Goal: Task Accomplishment & Management: Manage account settings

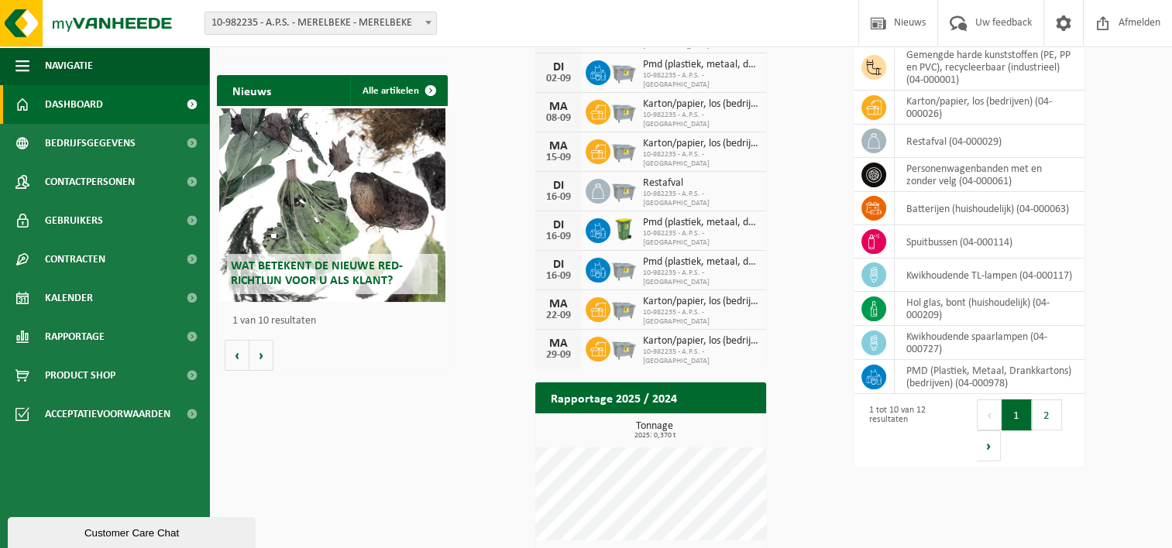
scroll to position [155, 0]
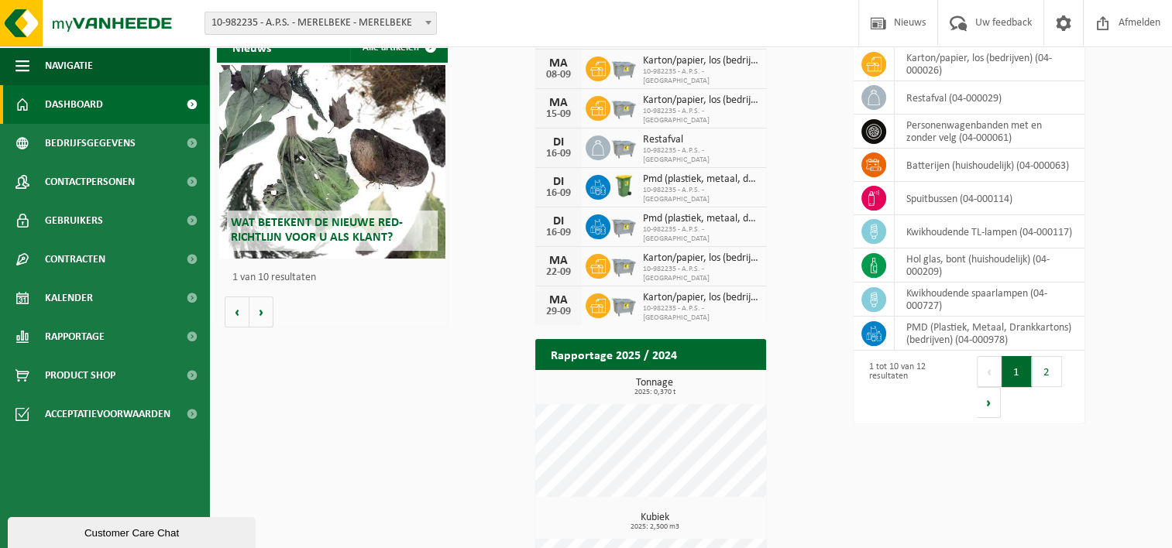
click at [765, 370] on span at bounding box center [749, 385] width 31 height 31
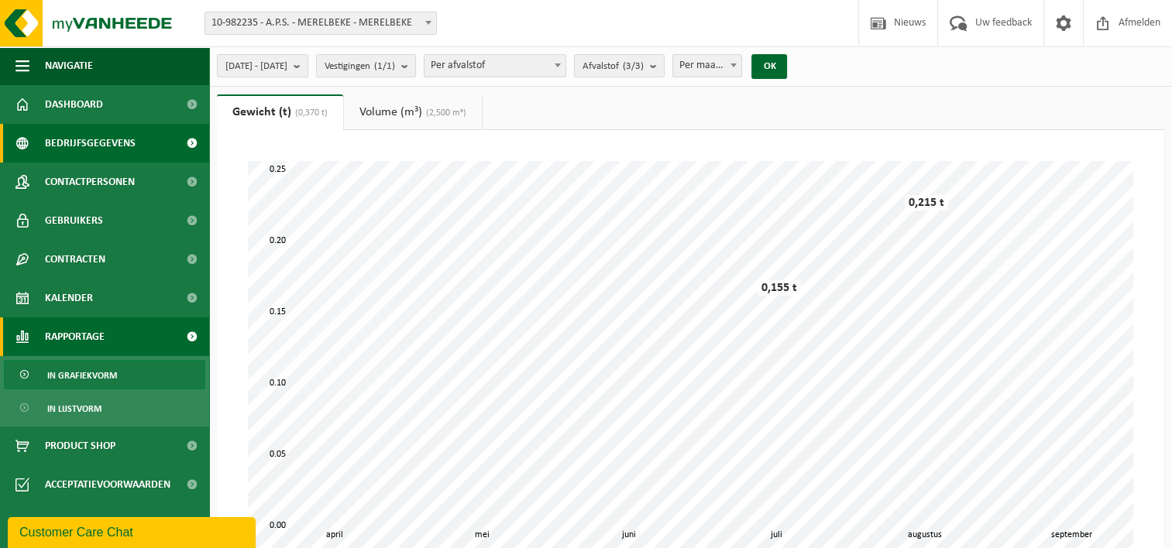
click at [52, 150] on span "Bedrijfsgegevens" at bounding box center [90, 143] width 91 height 39
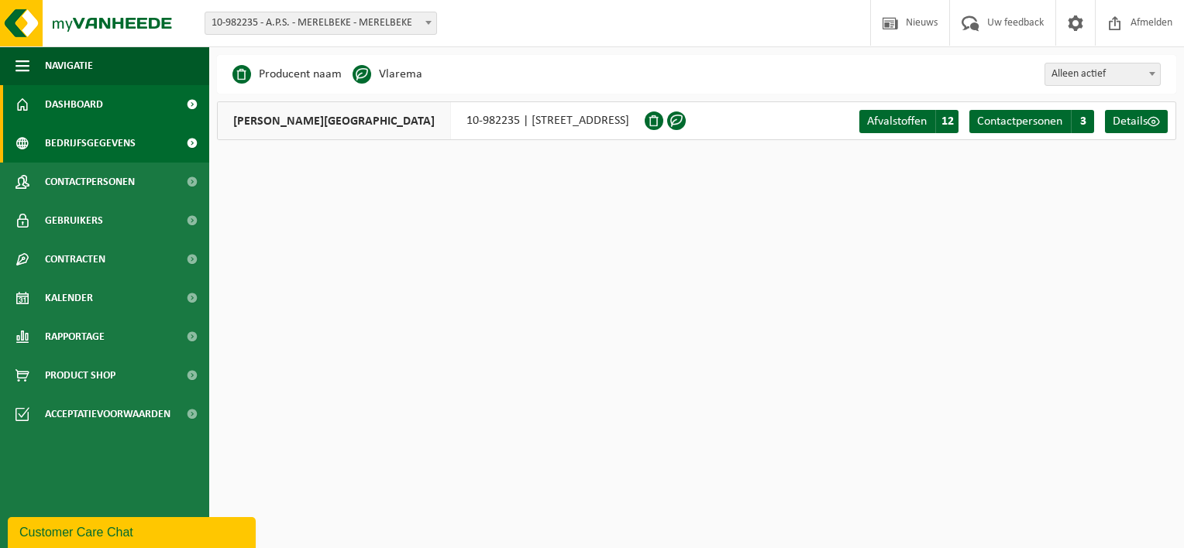
click at [52, 110] on span "Dashboard" at bounding box center [74, 104] width 58 height 39
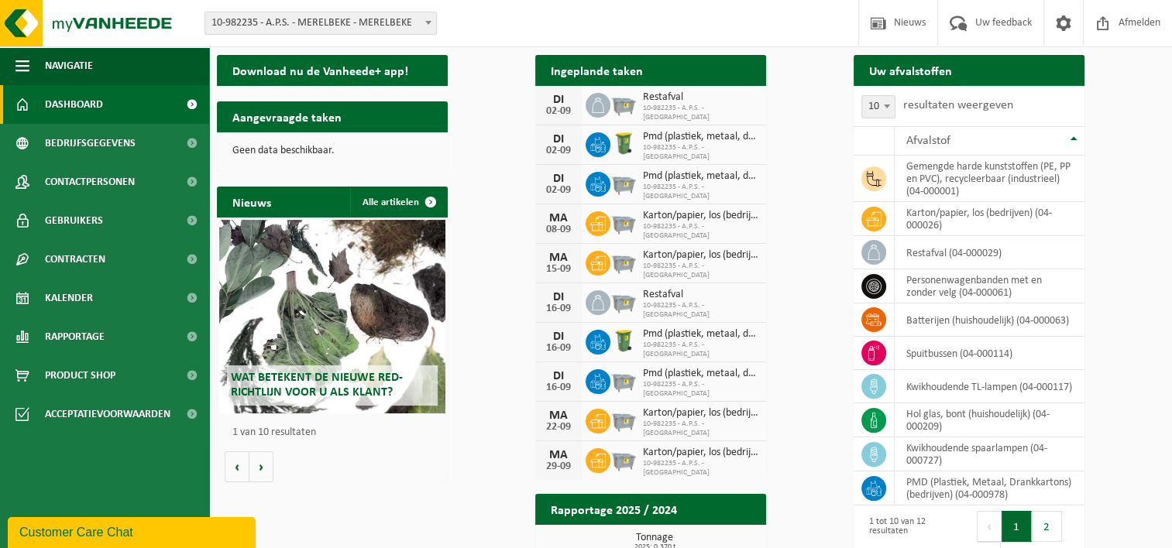
click at [1056, 96] on span "Ophaling aanvragen" at bounding box center [1014, 101] width 83 height 10
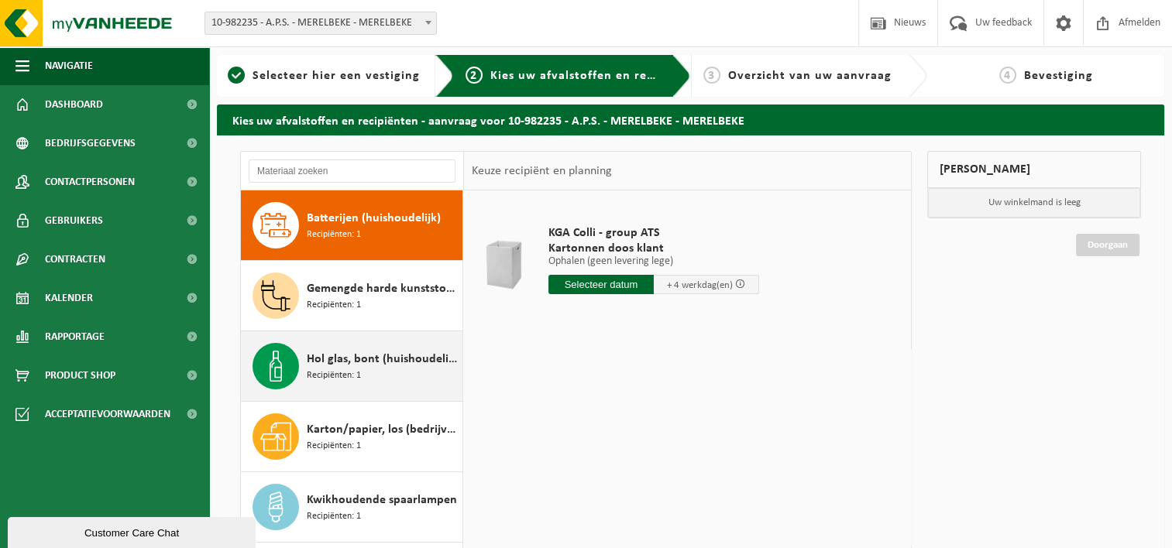
click at [377, 367] on span "Hol glas, bont (huishoudelijk)" at bounding box center [383, 359] width 152 height 19
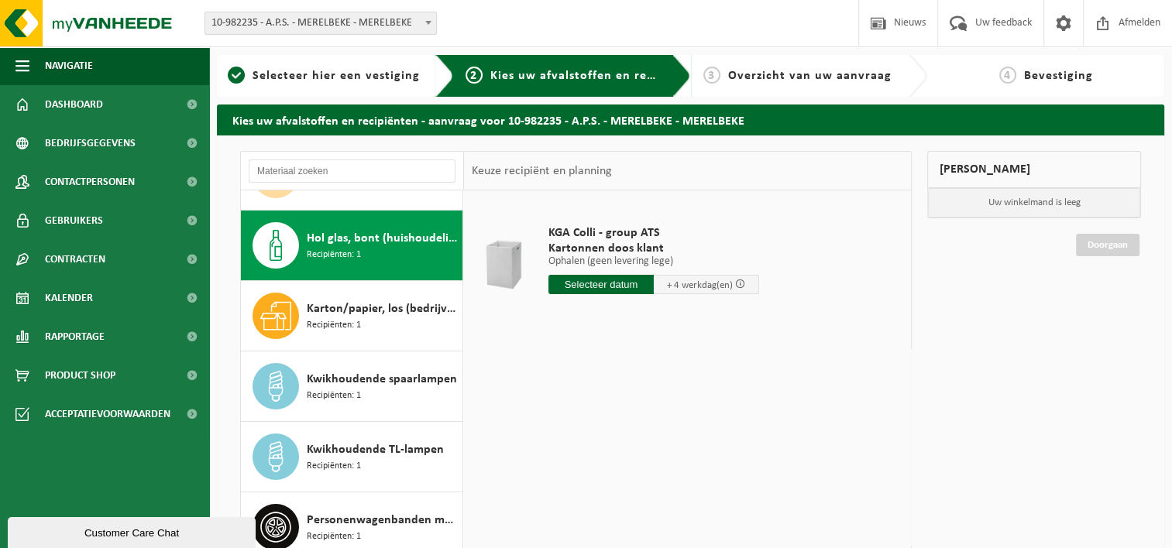
scroll to position [140, 0]
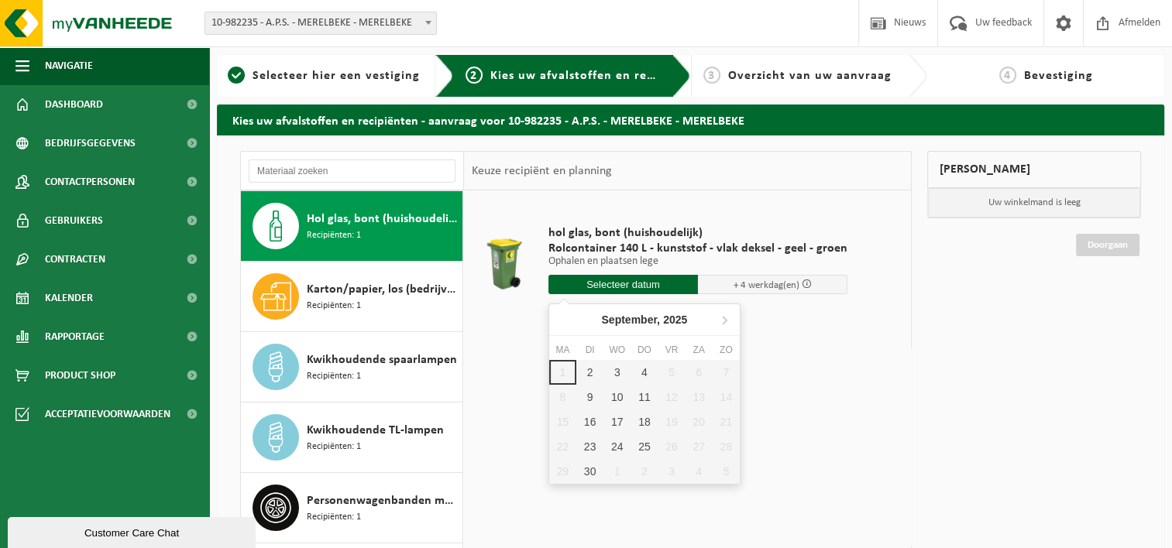
click at [617, 285] on input "text" at bounding box center [623, 284] width 150 height 19
click at [589, 375] on div "2" at bounding box center [589, 372] width 27 height 25
type input "Van 2025-09-02"
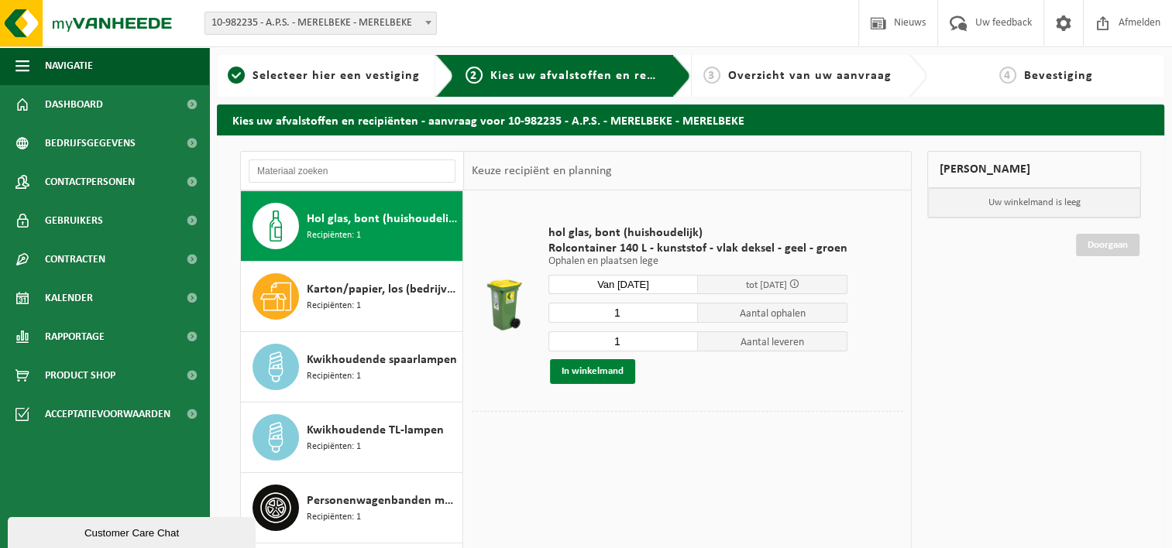
click at [579, 366] on button "In winkelmand" at bounding box center [592, 371] width 85 height 25
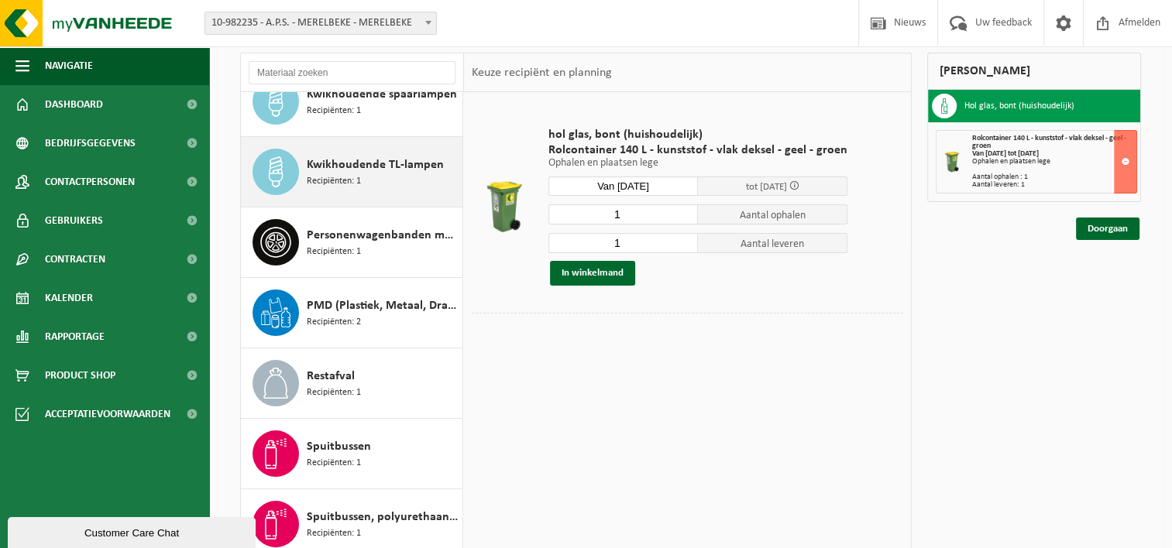
scroll to position [155, 0]
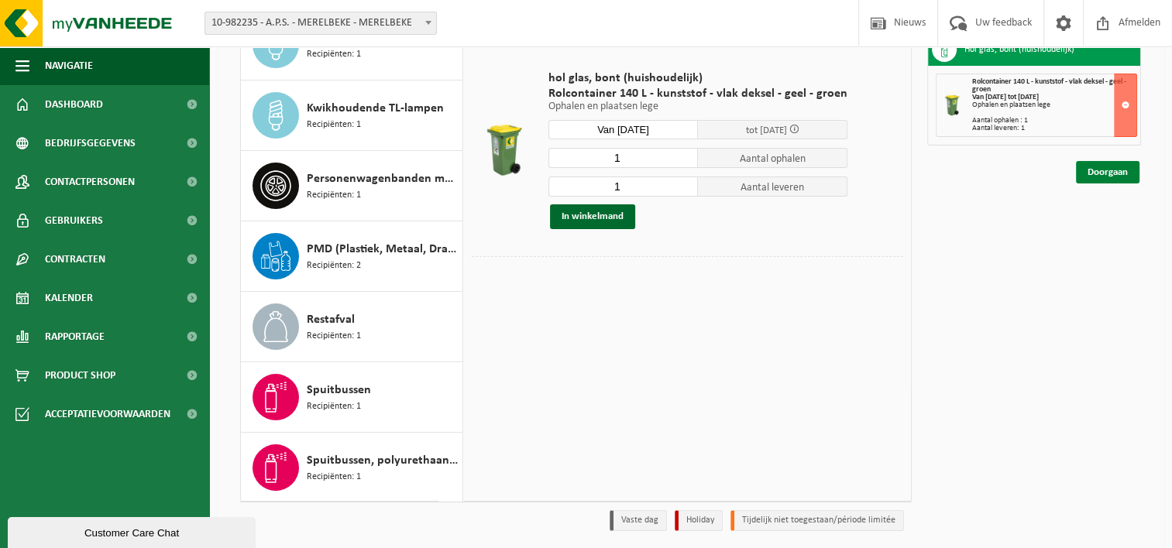
click at [1109, 170] on link "Doorgaan" at bounding box center [1108, 172] width 64 height 22
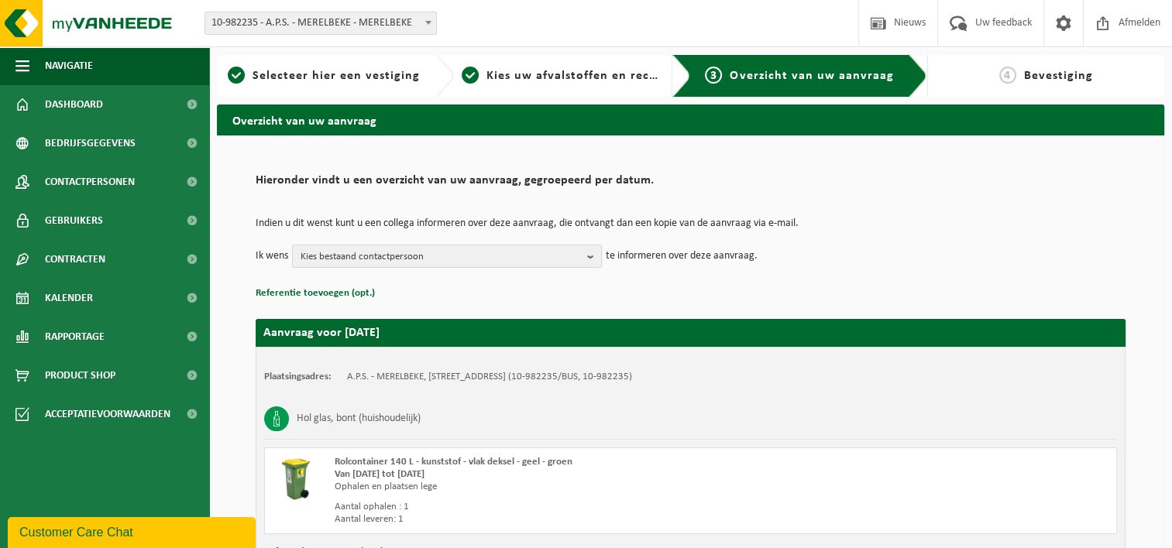
click at [437, 247] on span "Kies bestaand contactpersoon" at bounding box center [441, 257] width 280 height 23
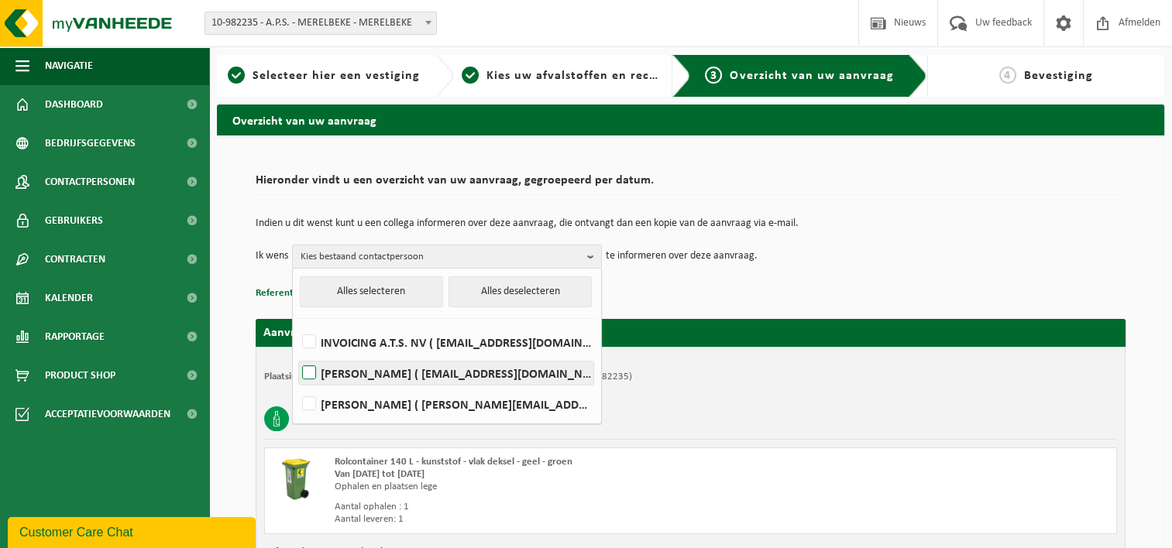
click at [314, 370] on label "CARINNE ROTSAERT ( carinne.rotsaert@aps.be )" at bounding box center [446, 373] width 294 height 23
click at [297, 354] on input "CARINNE ROTSAERT ( carinne.rotsaert@aps.be )" at bounding box center [296, 353] width 1 height 1
checkbox input "true"
drag, startPoint x: 564, startPoint y: 276, endPoint x: 964, endPoint y: 271, distance: 399.8
click at [964, 271] on div "Indien u dit wenst kunt u een collega informeren over deze aanvraag, die ontvan…" at bounding box center [691, 243] width 870 height 81
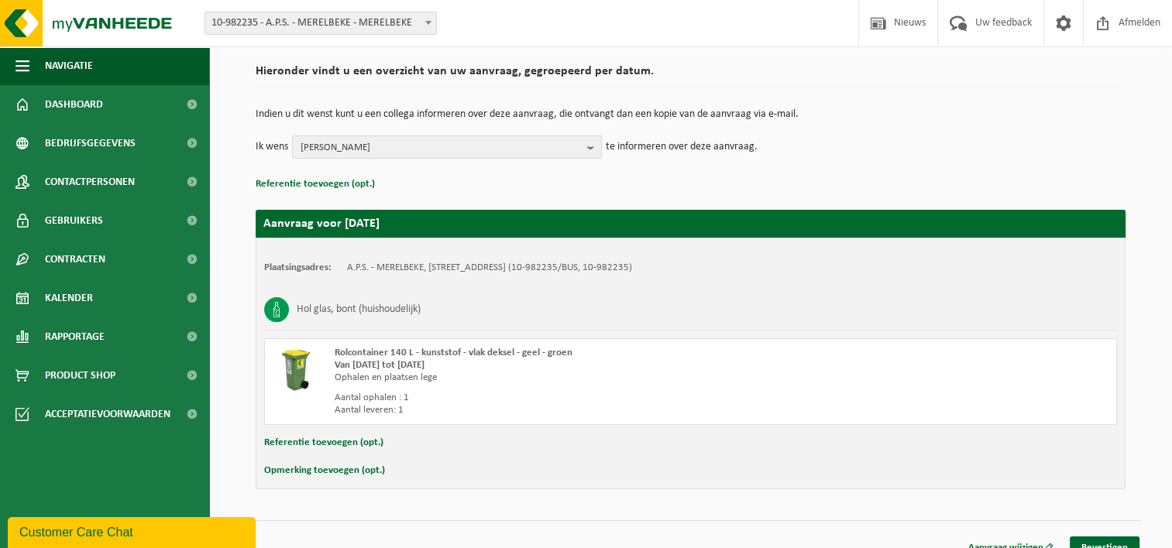
scroll to position [127, 0]
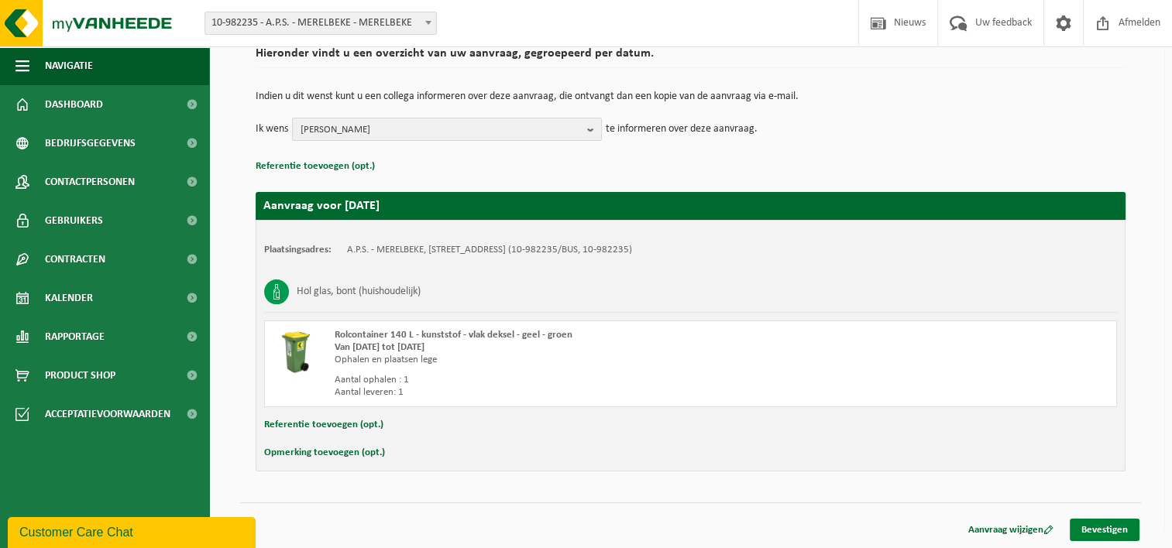
click at [1103, 530] on link "Bevestigen" at bounding box center [1105, 530] width 70 height 22
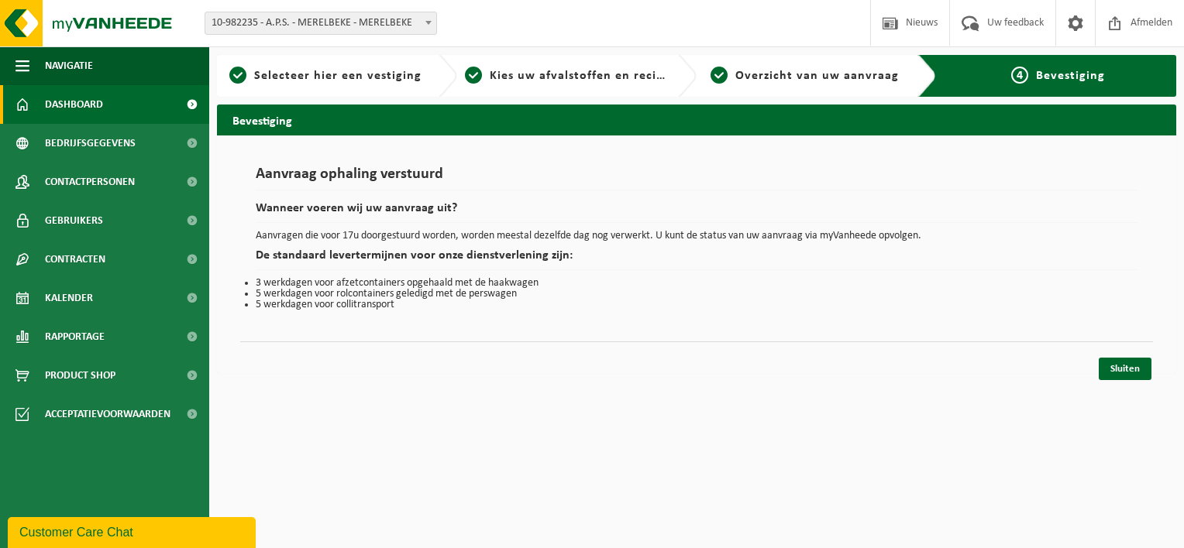
click at [112, 101] on link "Dashboard" at bounding box center [104, 104] width 209 height 39
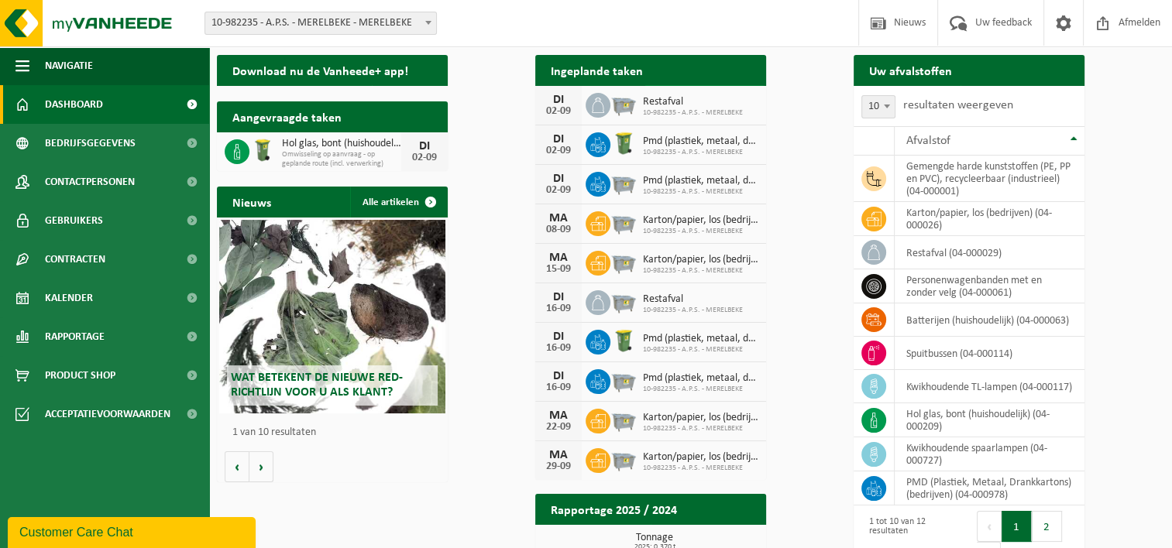
click at [737, 96] on span "Bekijk uw kalender" at bounding box center [698, 101] width 80 height 10
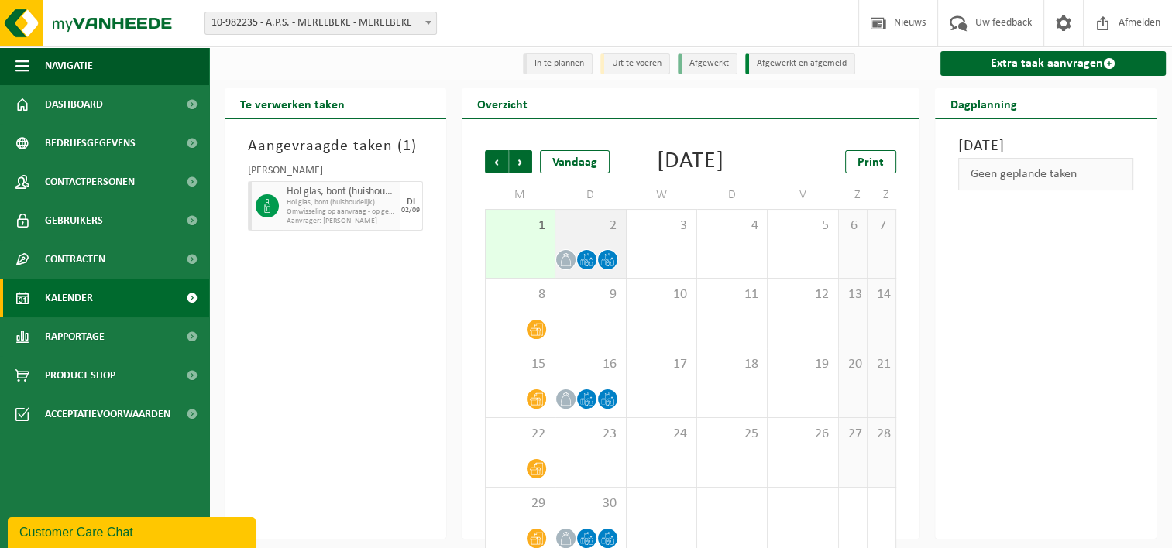
click at [586, 270] on span at bounding box center [586, 259] width 19 height 19
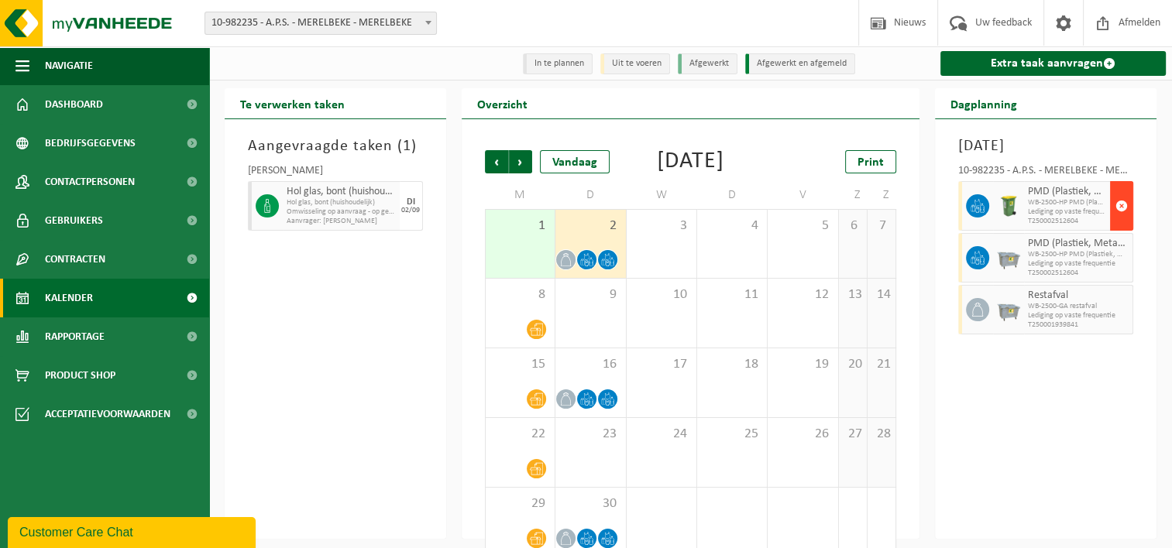
click at [1129, 223] on button "button" at bounding box center [1121, 206] width 23 height 50
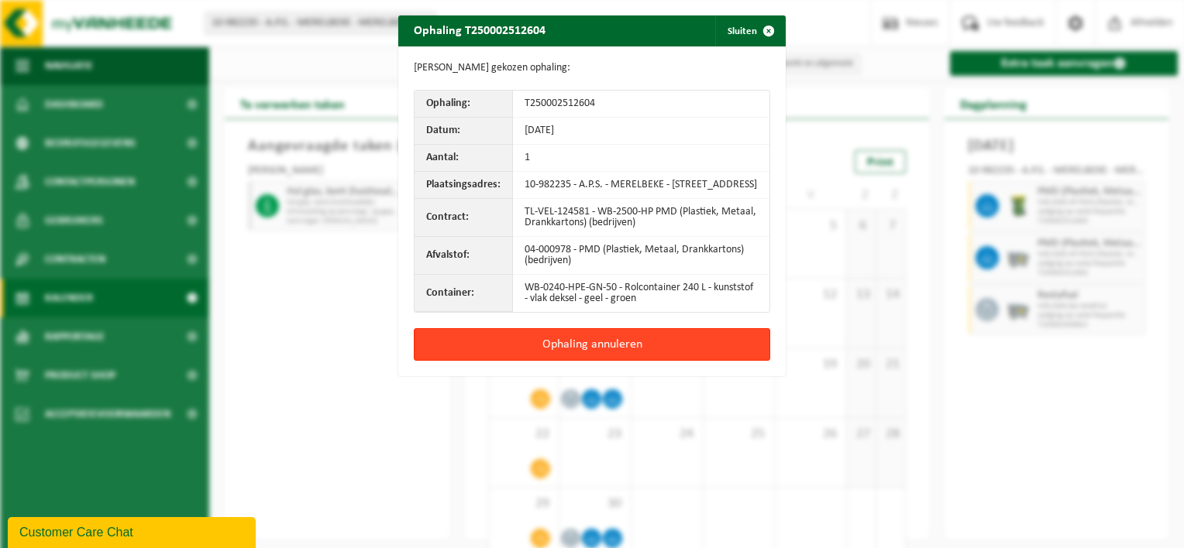
click at [585, 359] on button "Ophaling annuleren" at bounding box center [592, 344] width 356 height 33
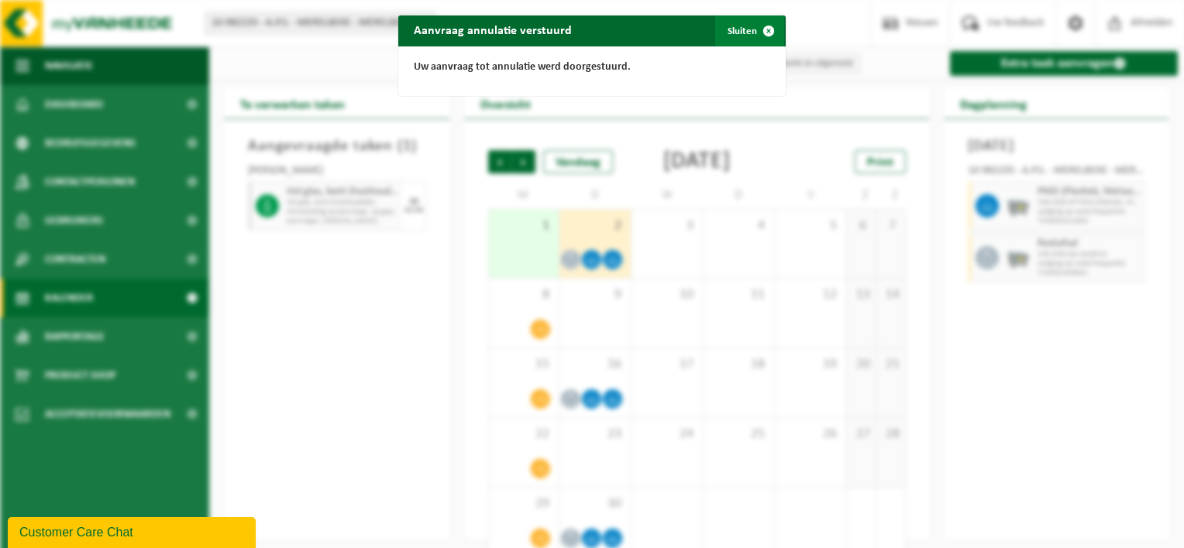
click at [771, 30] on span "button" at bounding box center [768, 30] width 31 height 31
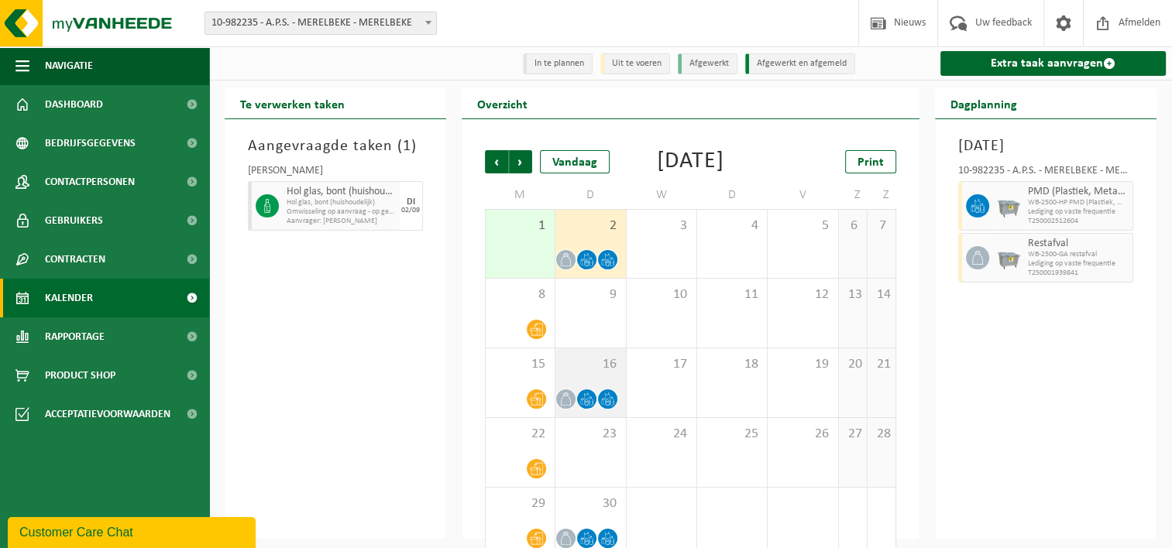
click at [586, 409] on span at bounding box center [586, 399] width 19 height 19
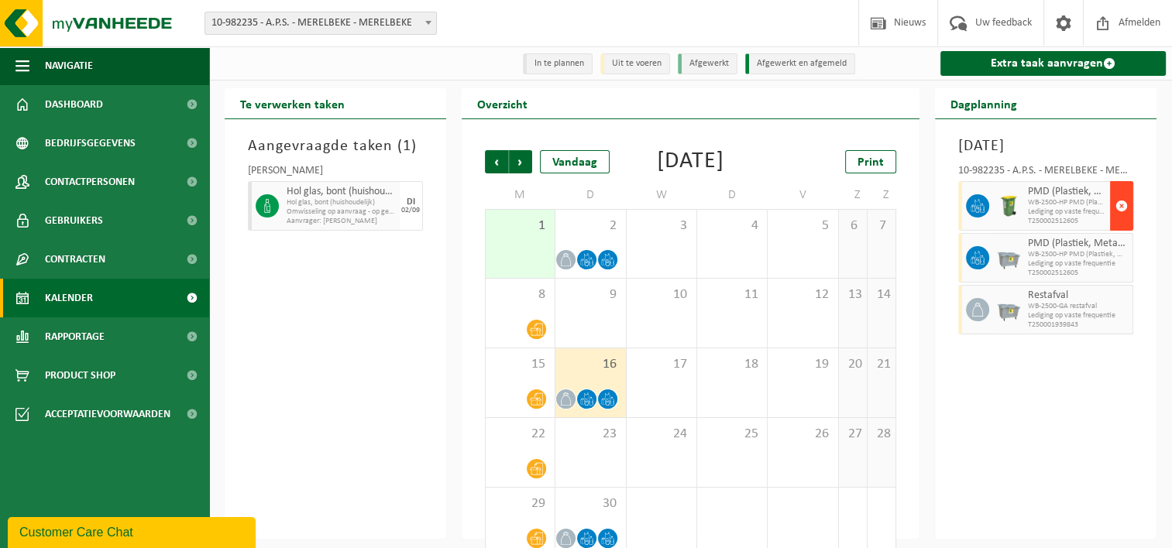
click at [1126, 222] on span "button" at bounding box center [1122, 206] width 12 height 31
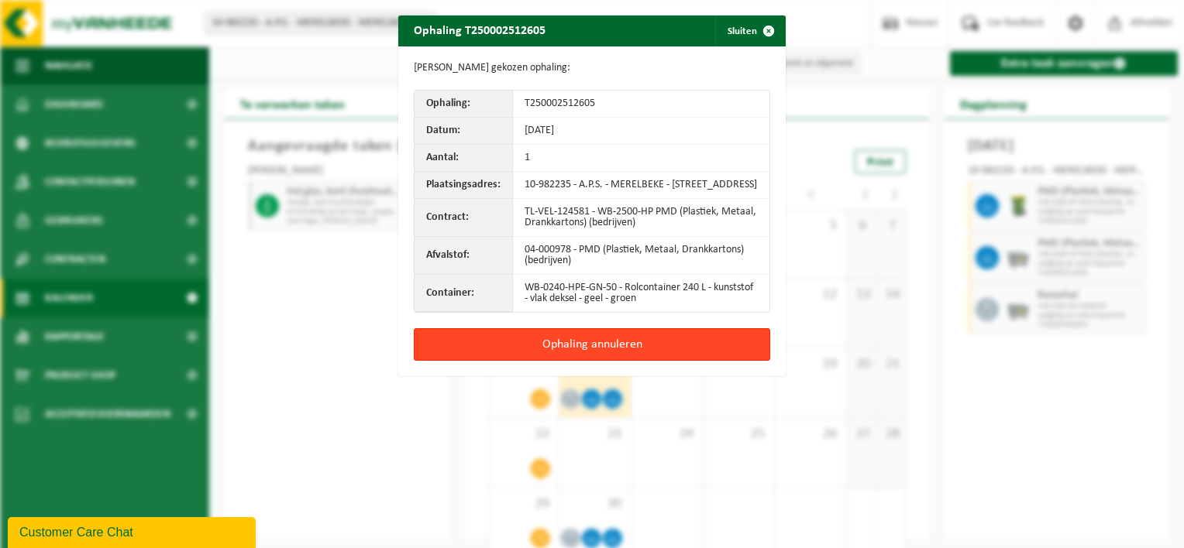
click at [603, 361] on button "Ophaling annuleren" at bounding box center [592, 344] width 356 height 33
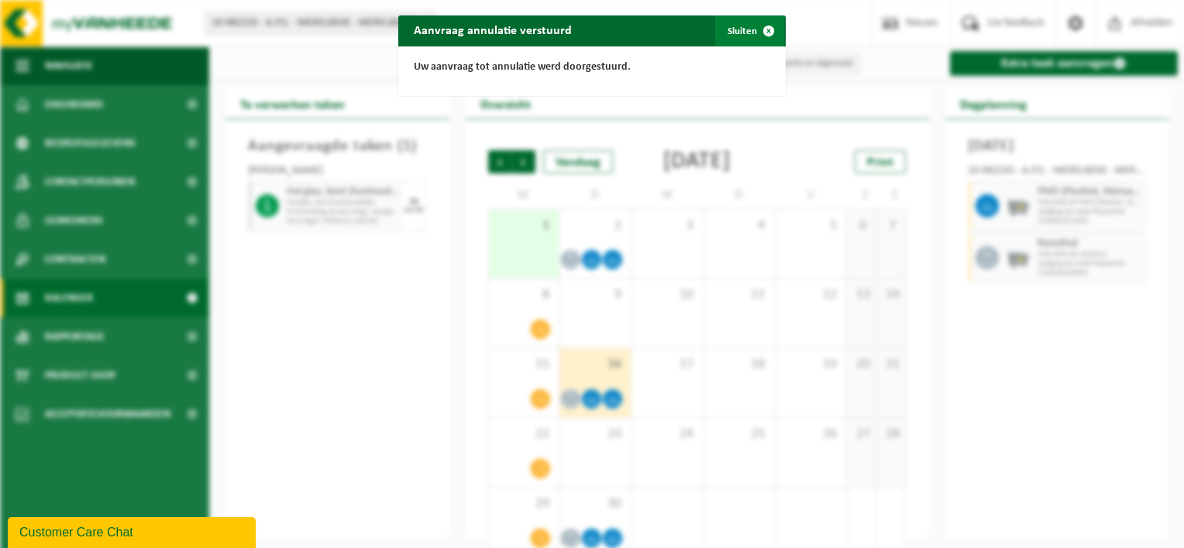
click at [774, 25] on span "button" at bounding box center [768, 30] width 31 height 31
